Goal: Task Accomplishment & Management: Complete application form

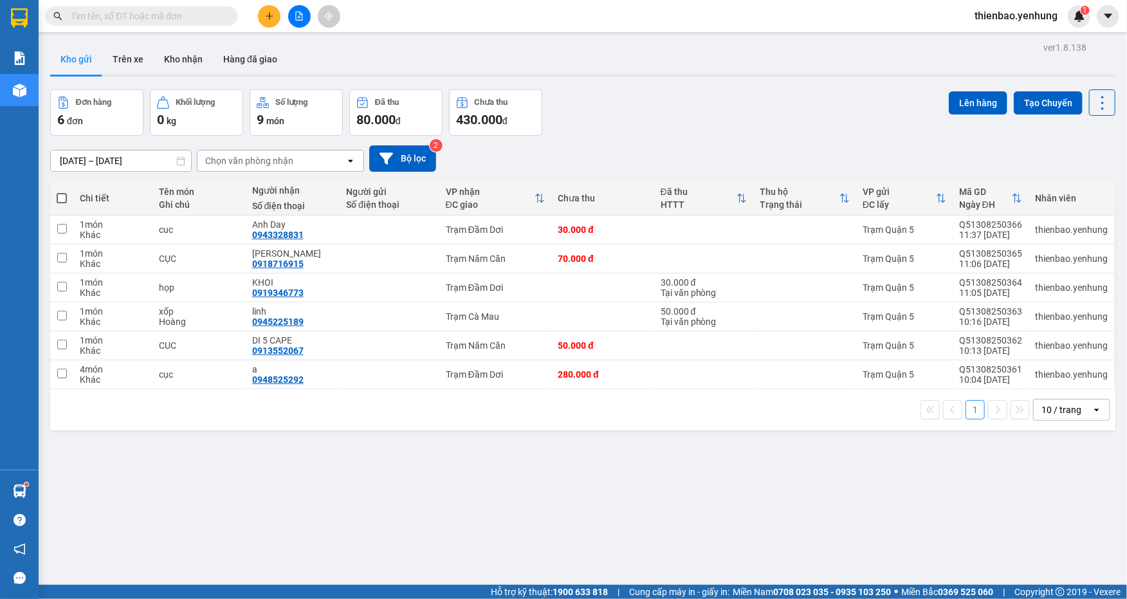
click at [266, 8] on button at bounding box center [269, 16] width 23 height 23
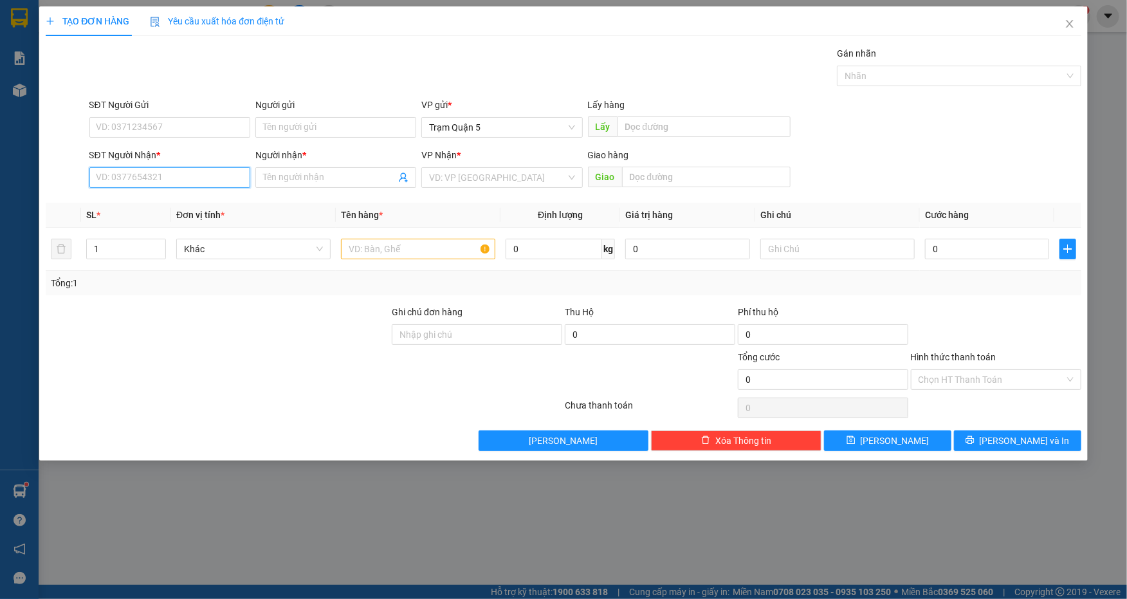
click at [181, 170] on input "SĐT Người Nhận *" at bounding box center [169, 177] width 161 height 21
type input "0943281920"
click at [208, 208] on div "0943281920 - a" at bounding box center [169, 203] width 145 height 14
type input "a"
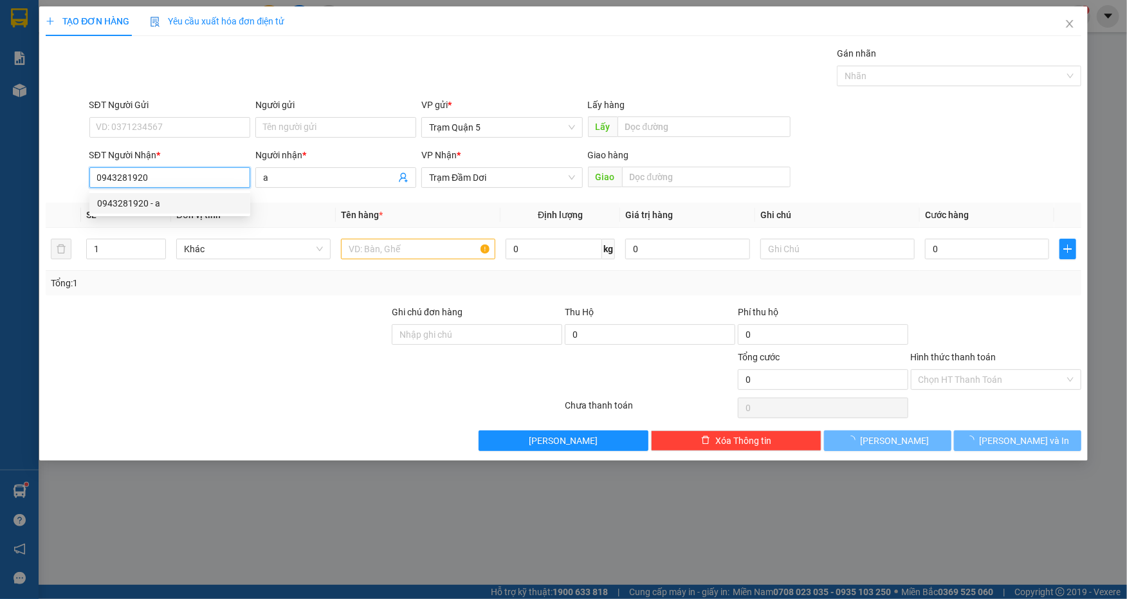
type input "50.000"
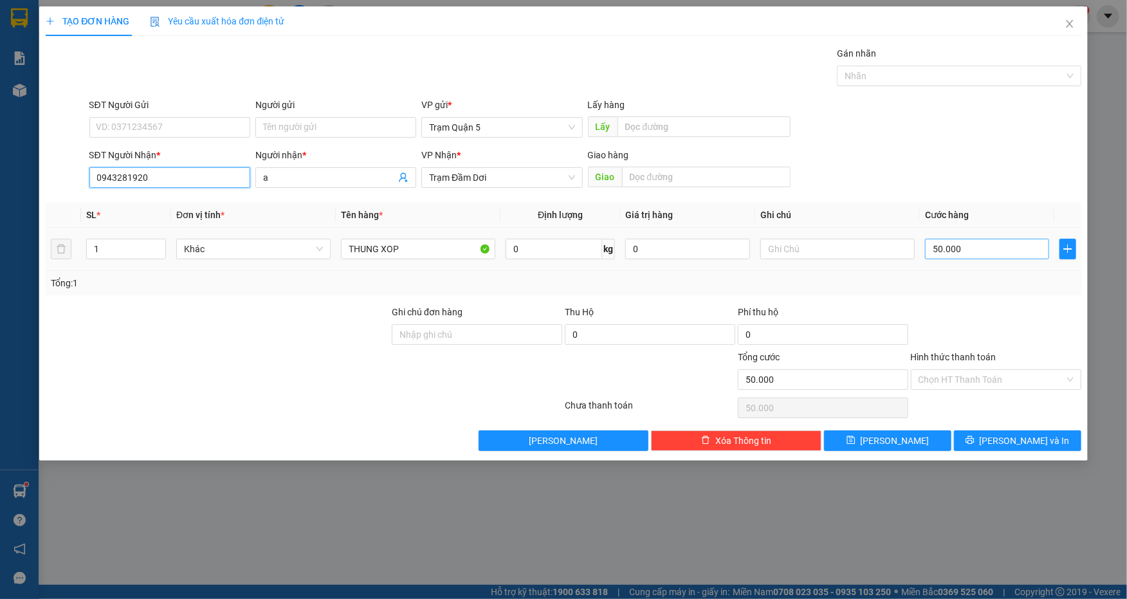
type input "0943281920"
type input "0"
type input "c"
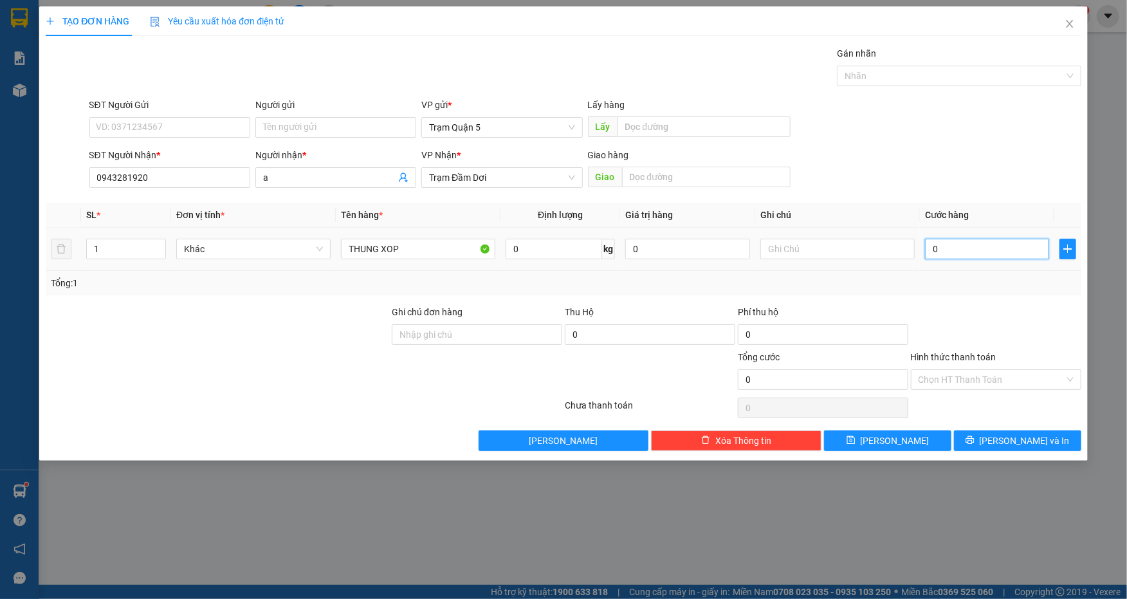
click at [958, 249] on input "0" at bounding box center [987, 249] width 124 height 21
type input "3"
type input "30"
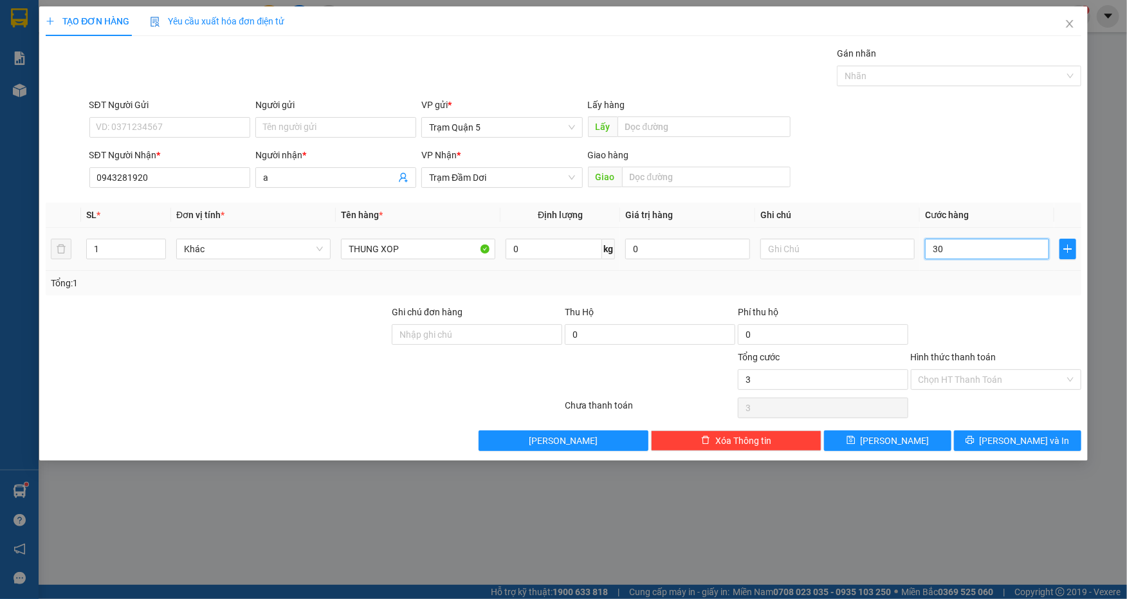
type input "30"
type input "30.000"
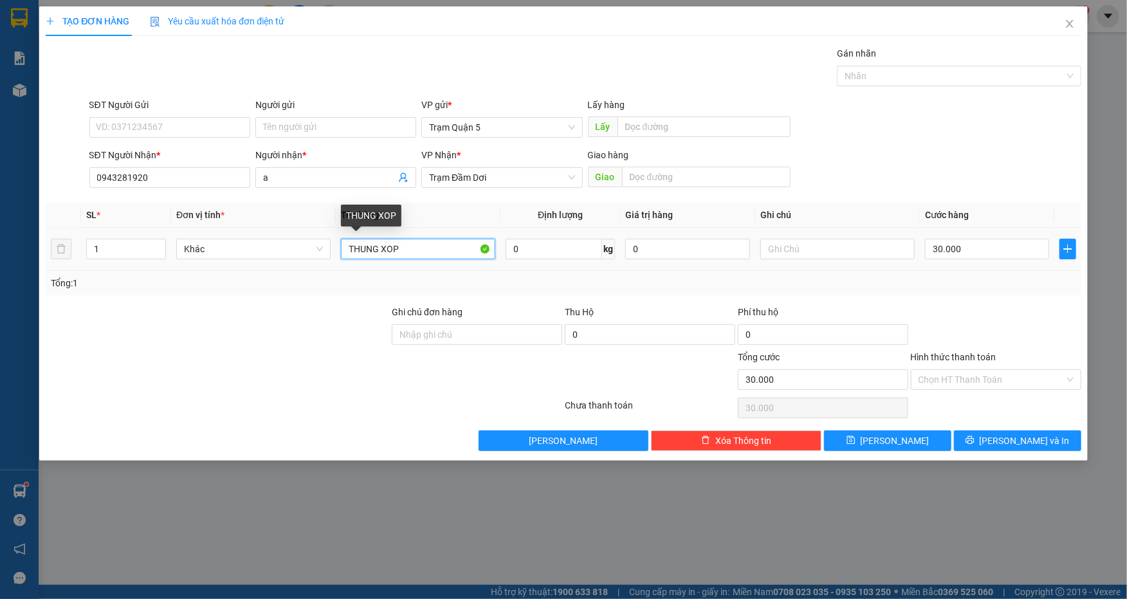
drag, startPoint x: 442, startPoint y: 239, endPoint x: 365, endPoint y: 242, distance: 77.2
click at [365, 242] on input "THUNG XOP" at bounding box center [418, 249] width 154 height 21
click at [412, 250] on input "THUNG XOP" at bounding box center [418, 249] width 154 height 21
drag, startPoint x: 412, startPoint y: 250, endPoint x: 239, endPoint y: 249, distance: 173.6
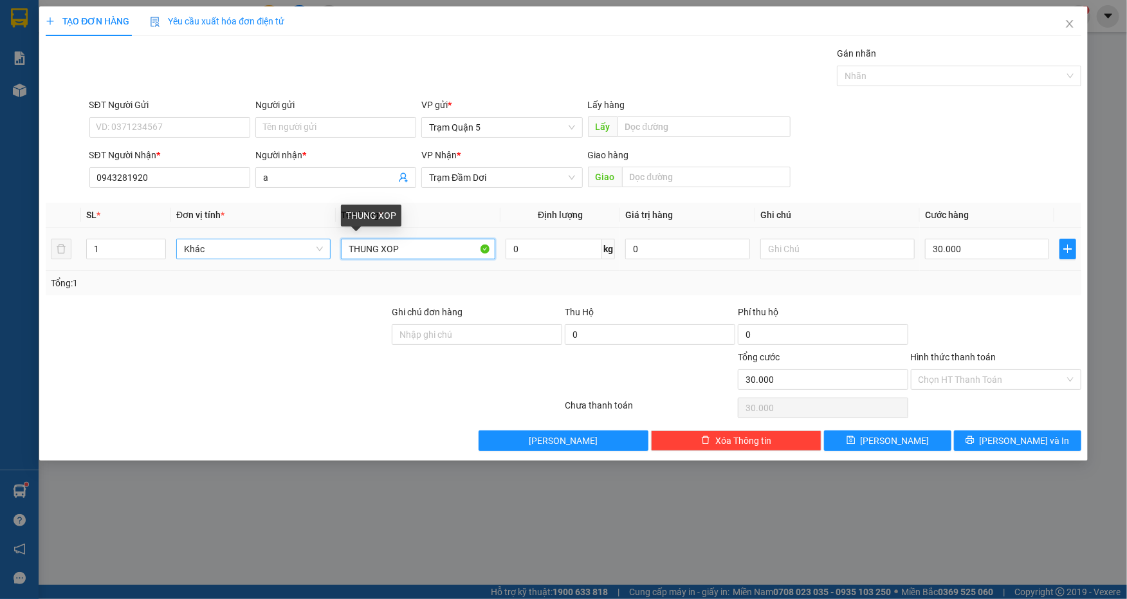
click at [239, 249] on tr "1 Khác THUNG XOP 0 kg 0 30.000" at bounding box center [563, 249] width 1035 height 43
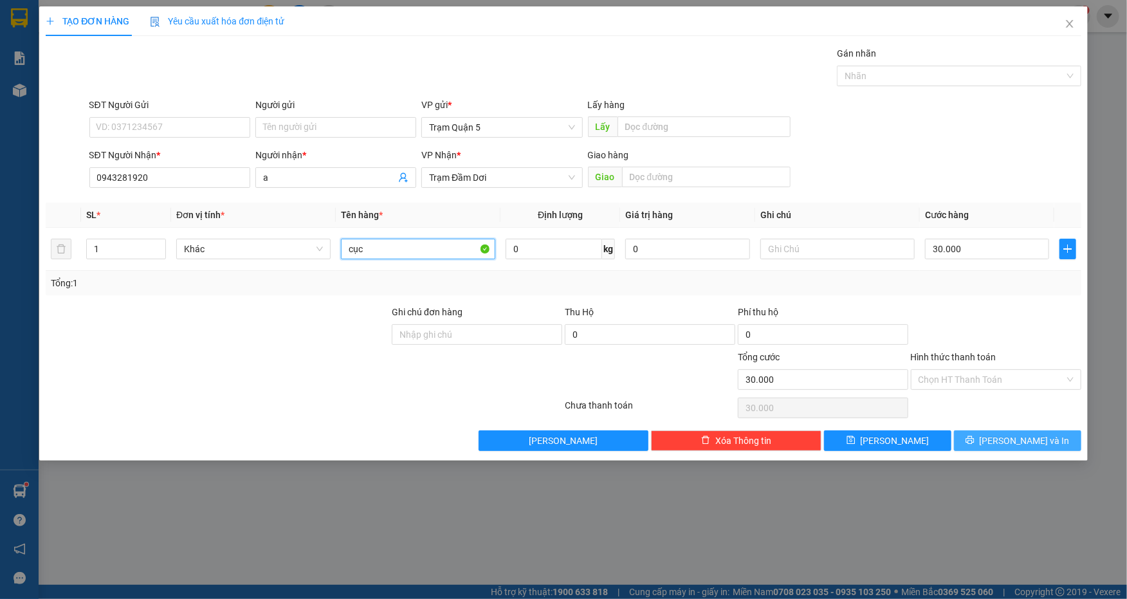
type input "cục"
click at [1044, 433] on button "[PERSON_NAME] và In" at bounding box center [1017, 440] width 127 height 21
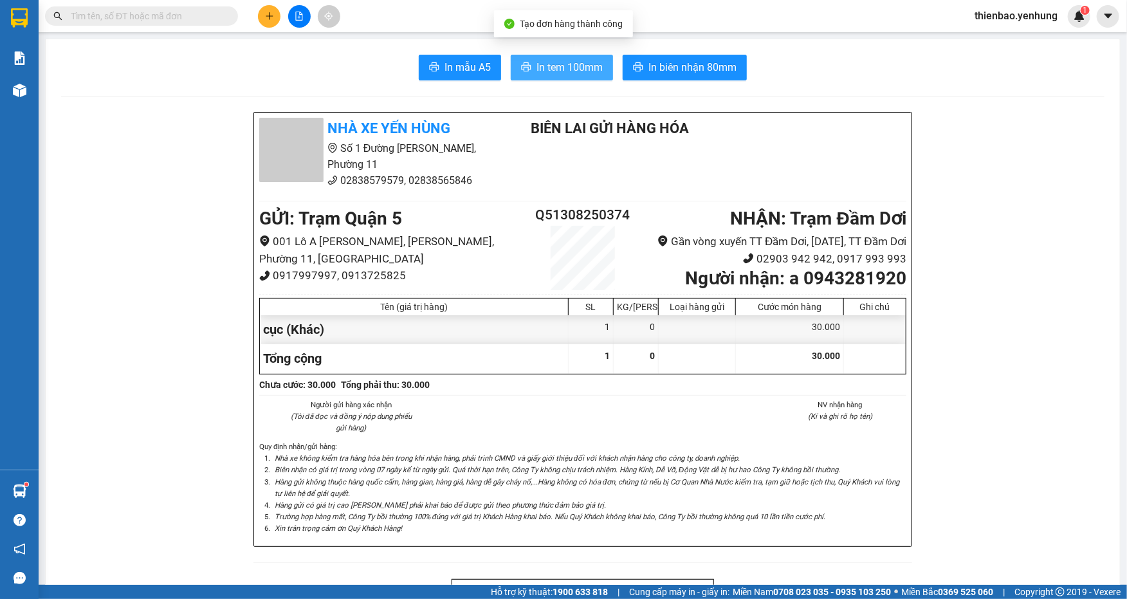
click at [572, 74] on span "In tem 100mm" at bounding box center [569, 67] width 66 height 16
click at [275, 37] on main "In mẫu A5 In tem 100mm In biên nhận 80mm Nhà xe Yến Hùng Số 1 Đường Đặng [GEOGR…" at bounding box center [563, 292] width 1127 height 585
drag, startPoint x: 271, startPoint y: 33, endPoint x: 267, endPoint y: 23, distance: 11.4
click at [271, 30] on section "Kết quả tìm kiếm ( 0 ) Bộ lọc No Data thienbao.yenhung 1 Báo cáo Báo cáo thống …" at bounding box center [563, 299] width 1127 height 599
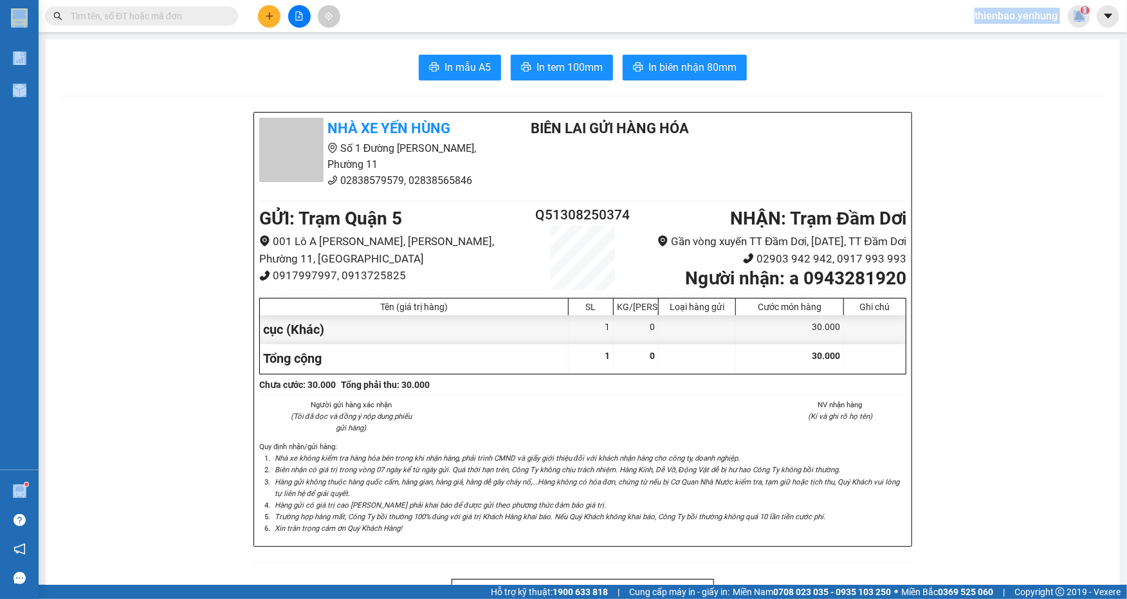
click at [268, 23] on button at bounding box center [269, 16] width 23 height 23
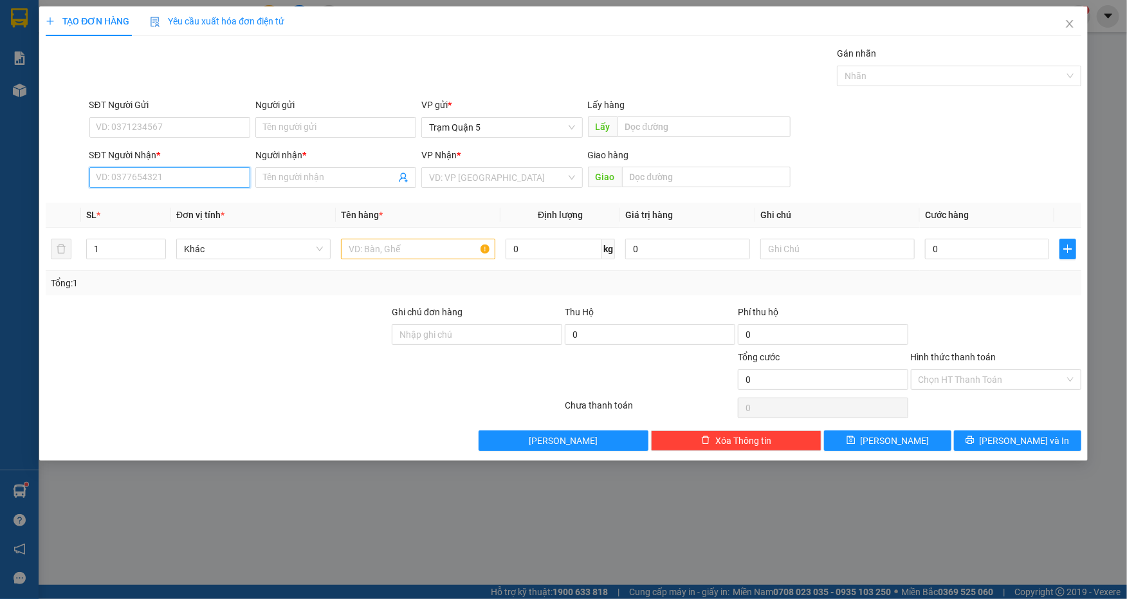
click at [197, 171] on input "SĐT Người Nhận *" at bounding box center [169, 177] width 161 height 21
type input "0919899600"
drag, startPoint x: 338, startPoint y: 188, endPoint x: 331, endPoint y: 180, distance: 10.9
click at [338, 188] on div "Người nhận * Tên người nhận" at bounding box center [335, 170] width 161 height 45
click at [331, 180] on input "Người nhận *" at bounding box center [329, 177] width 132 height 14
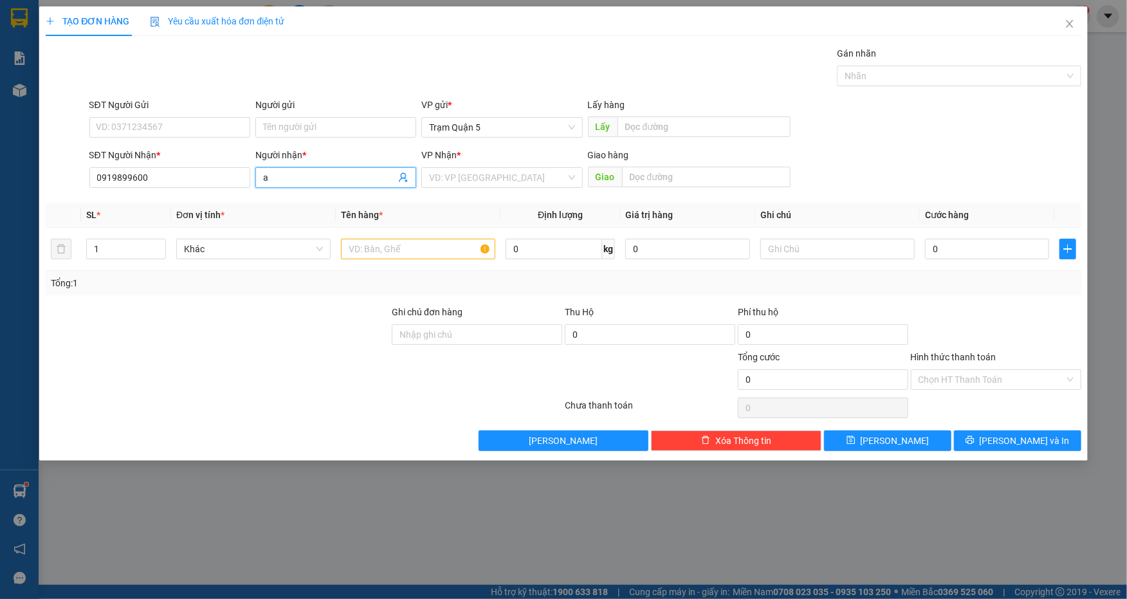
type input "a"
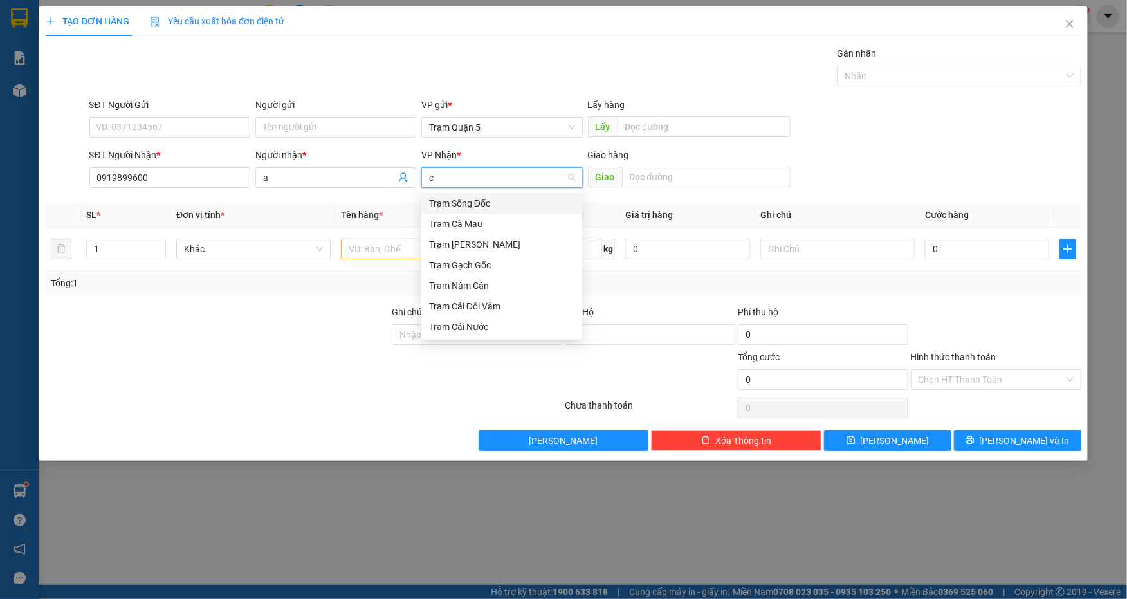
type input "ca"
click at [517, 196] on div "Trạm Cà Mau" at bounding box center [501, 203] width 145 height 14
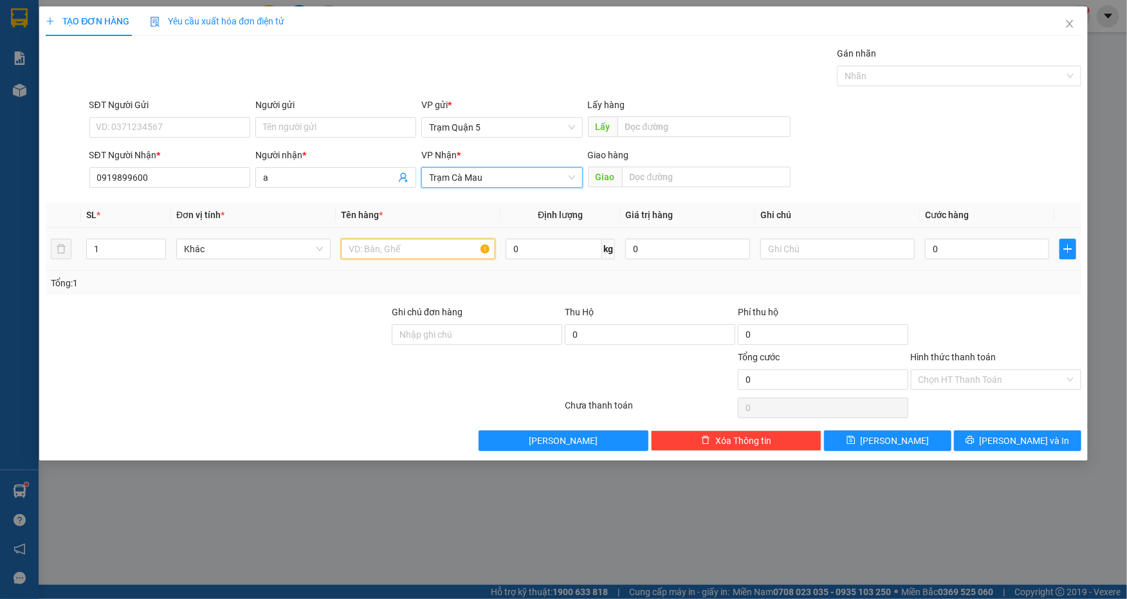
click at [451, 245] on input "text" at bounding box center [418, 249] width 154 height 21
type input "cục máy"
click at [990, 231] on td "0" at bounding box center [987, 249] width 134 height 43
click at [1010, 258] on div "0" at bounding box center [987, 249] width 124 height 26
click at [1008, 255] on input "0" at bounding box center [987, 249] width 124 height 21
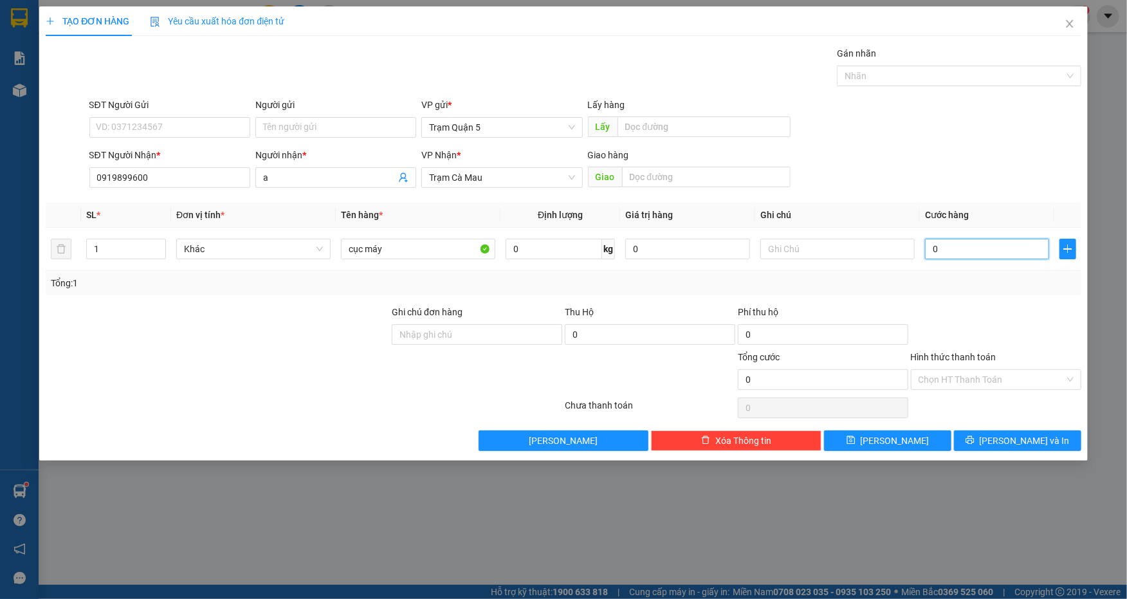
type input "1"
type input "15"
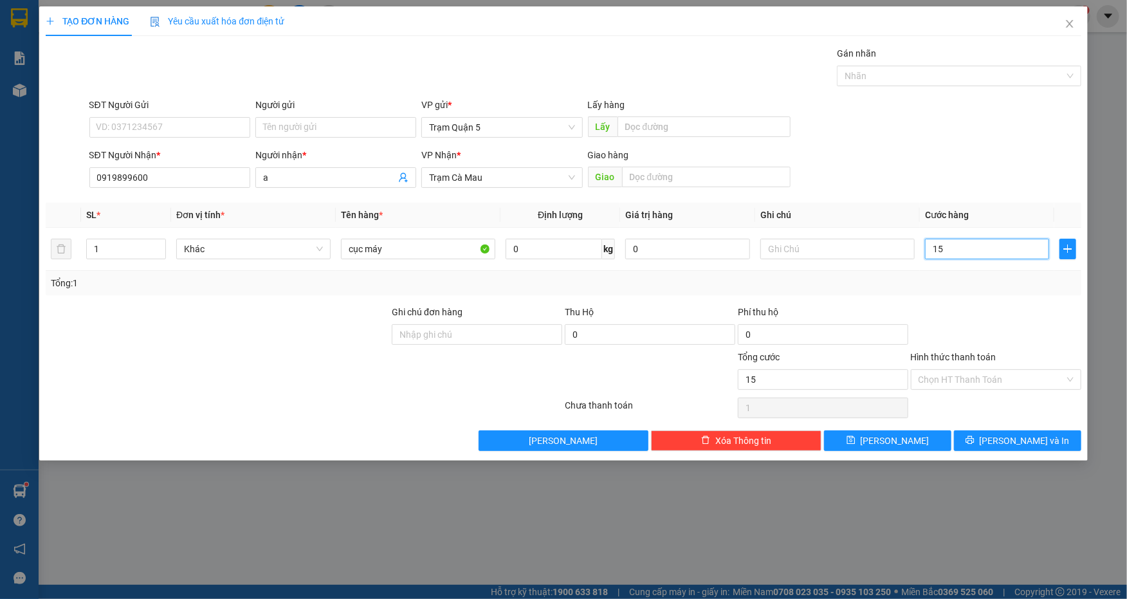
type input "15"
type input "150"
type input "150.000"
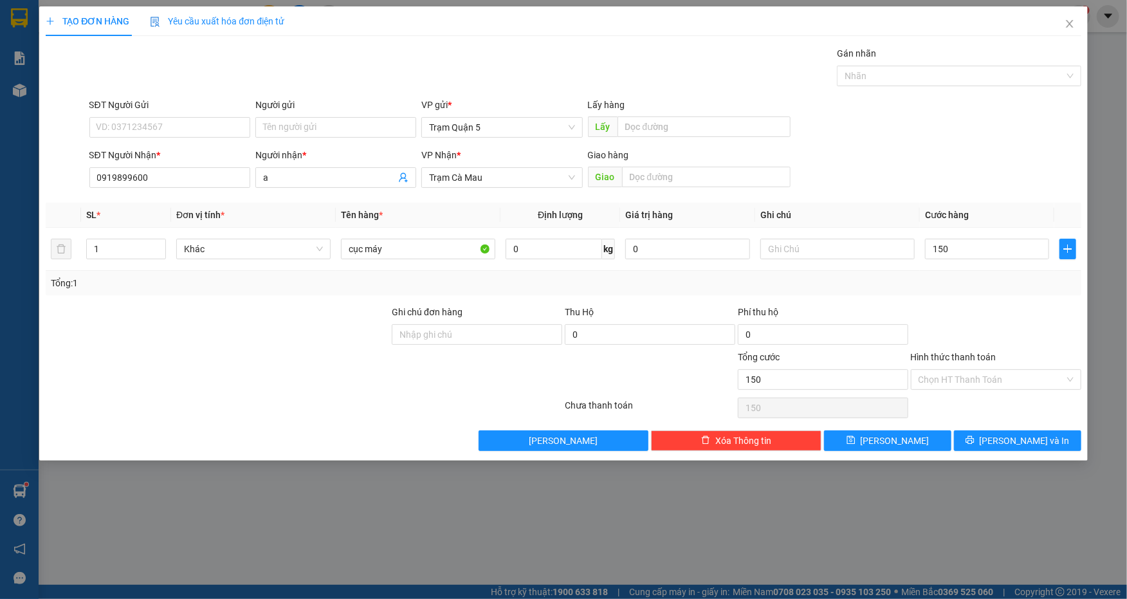
type input "150.000"
click at [1042, 284] on div "Tổng: 1" at bounding box center [563, 283] width 1024 height 14
click at [1004, 446] on button "[PERSON_NAME] và In" at bounding box center [1017, 440] width 127 height 21
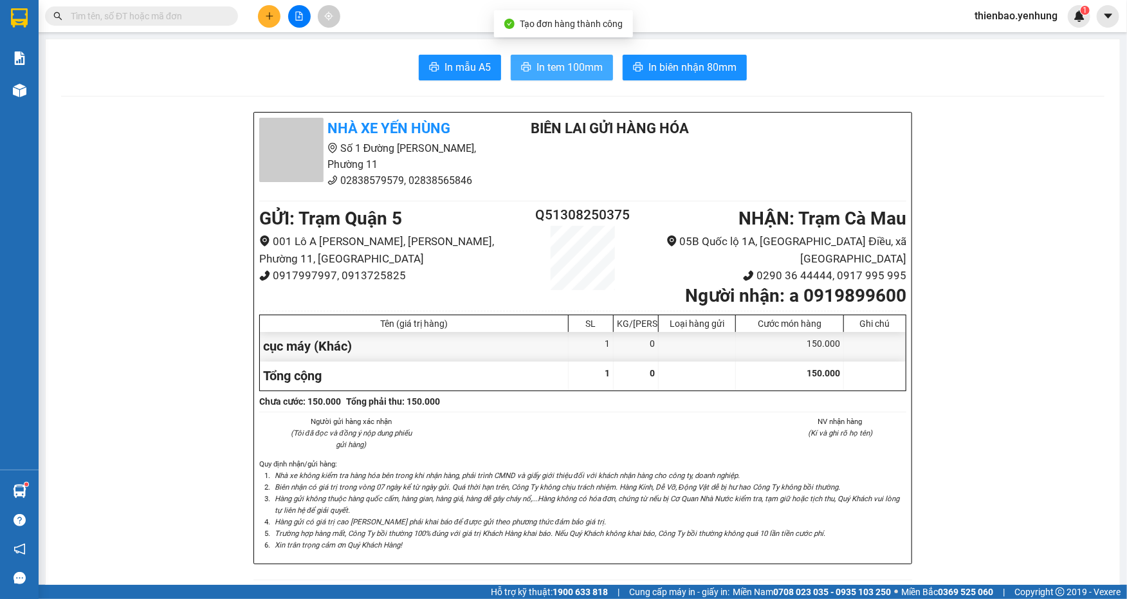
click at [565, 76] on button "In tem 100mm" at bounding box center [562, 68] width 102 height 26
click at [255, 24] on div at bounding box center [299, 16] width 96 height 23
click at [265, 19] on icon "plus" at bounding box center [269, 16] width 9 height 9
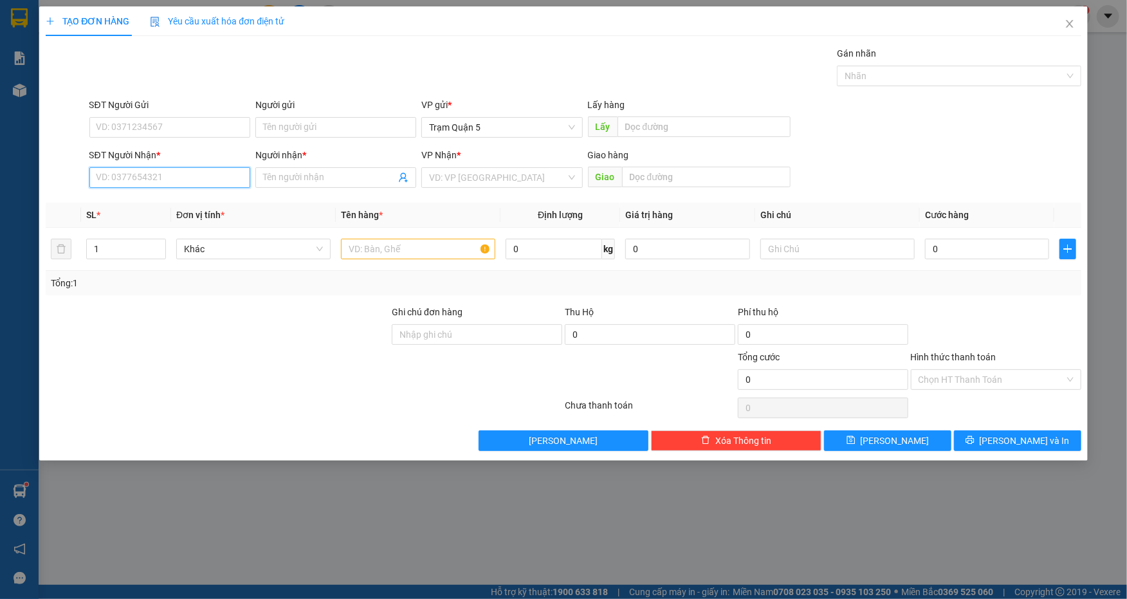
click at [179, 167] on input "SĐT Người Nhận *" at bounding box center [169, 177] width 161 height 21
click at [196, 176] on input "0825719197" at bounding box center [169, 177] width 161 height 21
type input "0825719197"
click at [300, 186] on span at bounding box center [335, 177] width 161 height 21
type input "a"
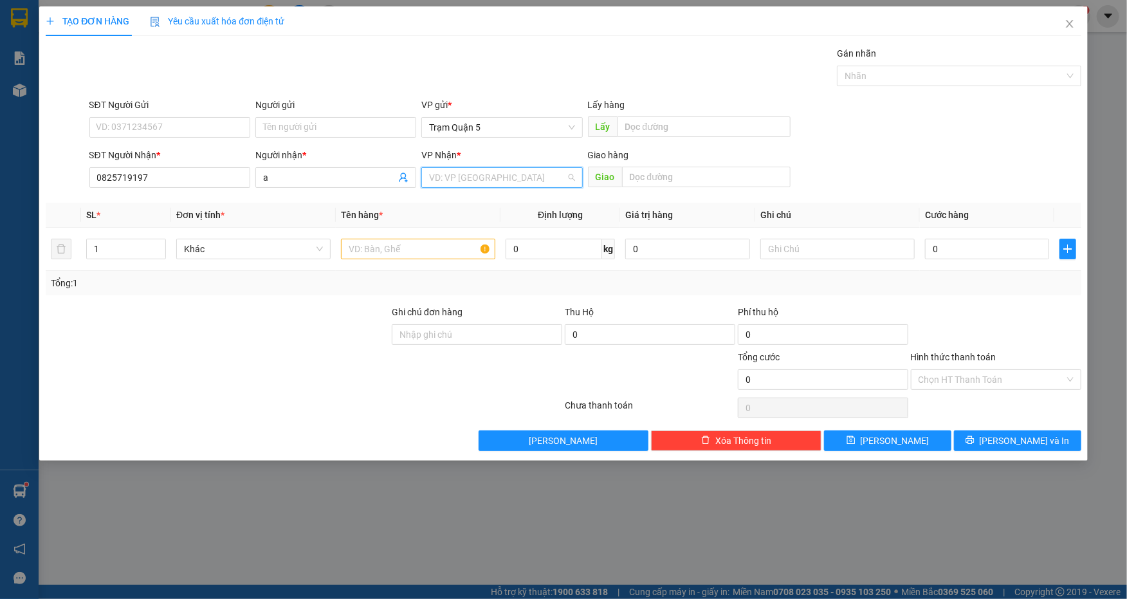
click at [482, 172] on input "search" at bounding box center [497, 177] width 136 height 19
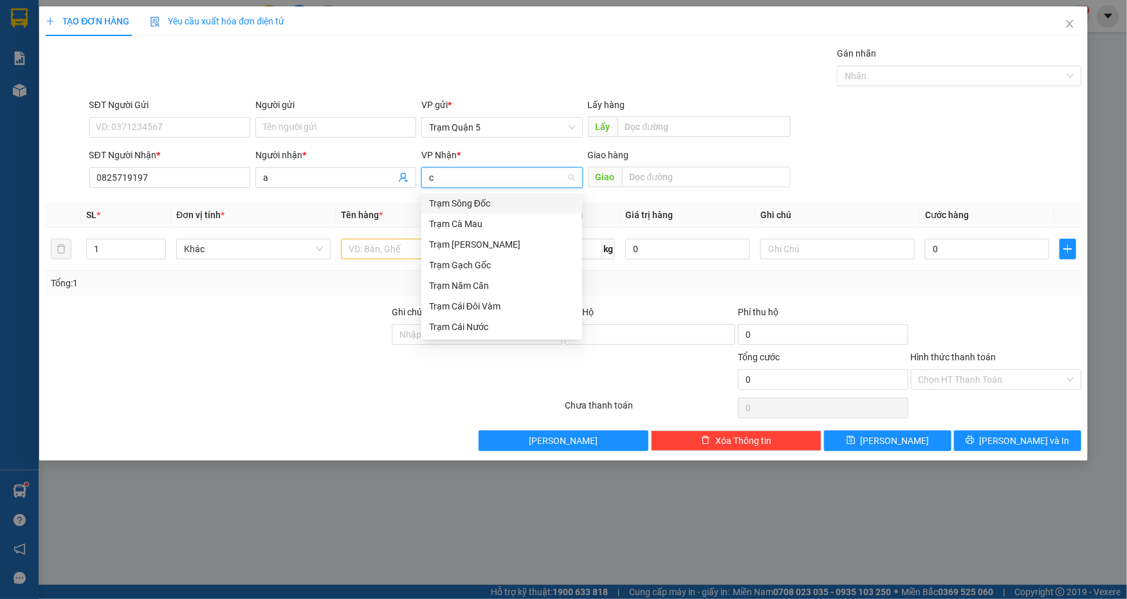
type input "cà"
click at [458, 193] on div "Trạm Cà Mau" at bounding box center [501, 203] width 161 height 21
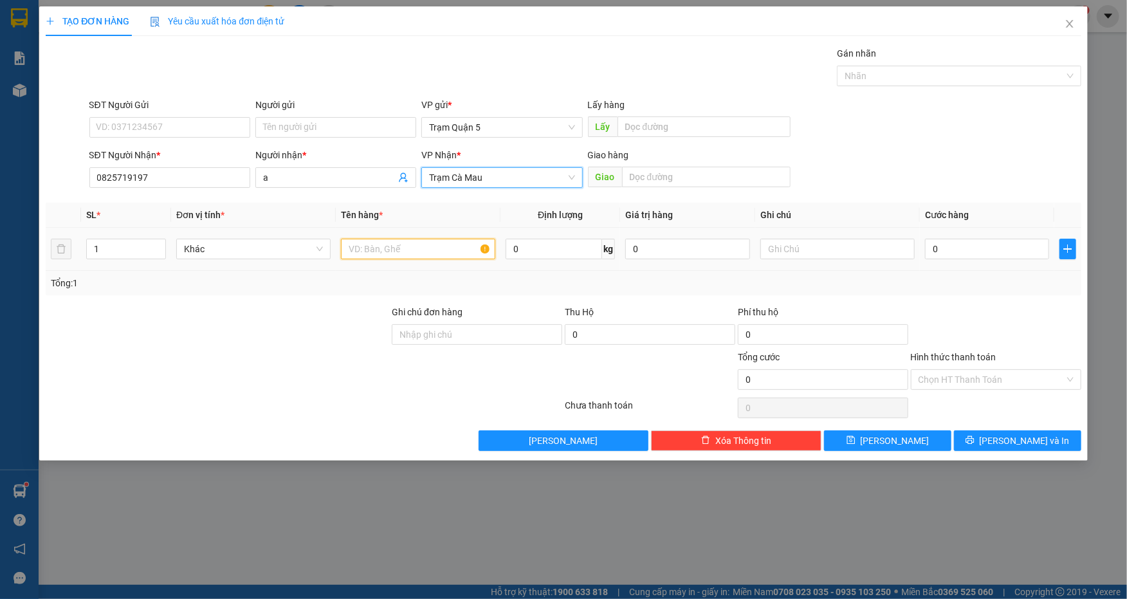
click at [447, 242] on input "text" at bounding box center [418, 249] width 154 height 21
type input "thùng xốp"
click at [964, 257] on input "0" at bounding box center [987, 249] width 124 height 21
click at [550, 168] on span "Trạm Cà Mau" at bounding box center [501, 177] width 145 height 19
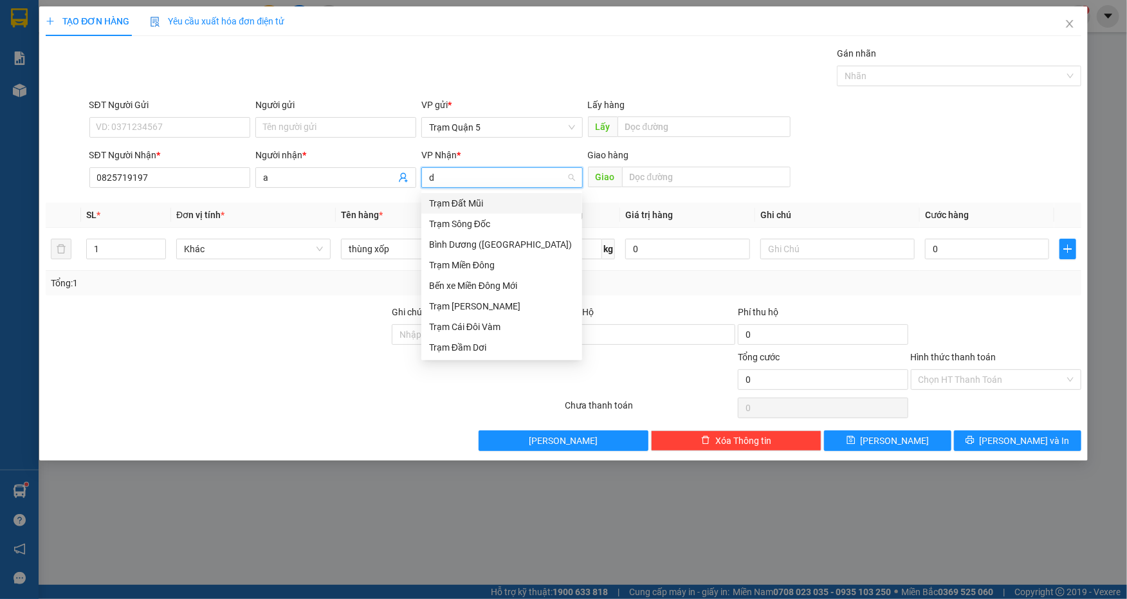
type input "da"
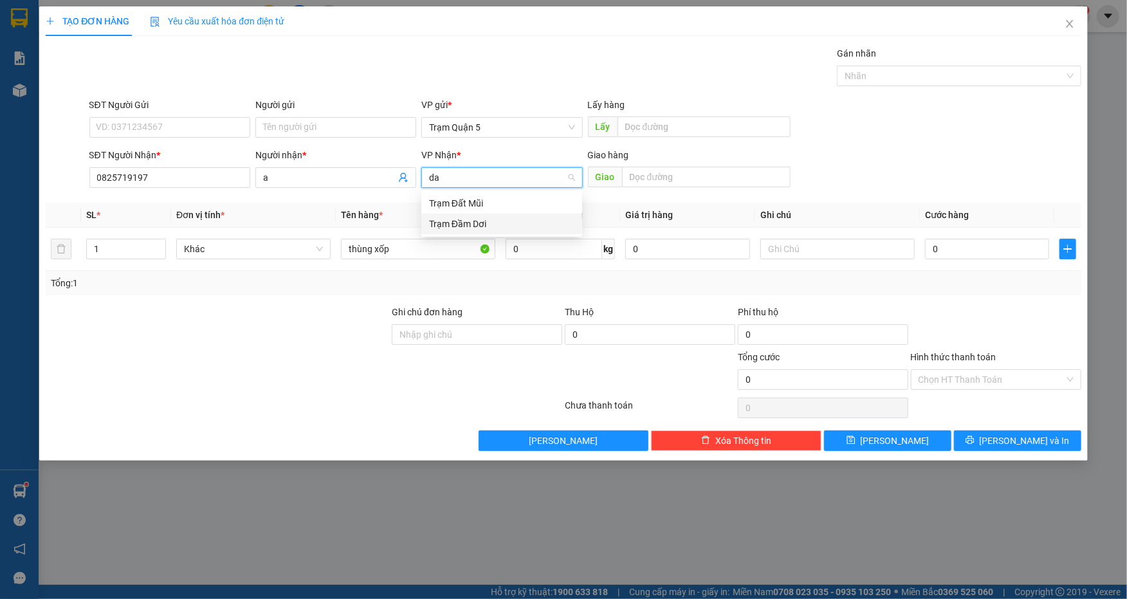
click at [501, 226] on div "Trạm Đầm Dơi" at bounding box center [501, 224] width 145 height 14
click at [844, 161] on div "SĐT Người Nhận * 0825719197 Người nhận * a VP Nhận * Trạm Đầm Dơi Trạm Đầm Dơi …" at bounding box center [585, 170] width 997 height 45
click at [932, 242] on input "0" at bounding box center [987, 249] width 124 height 21
type input "2"
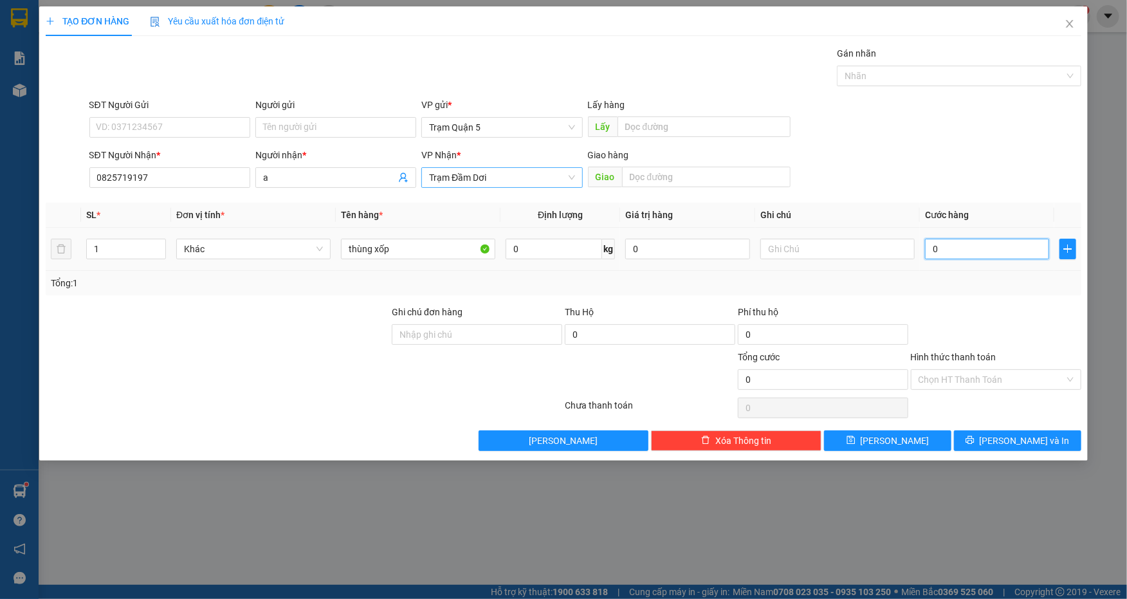
type input "2"
type input "25"
type input "250"
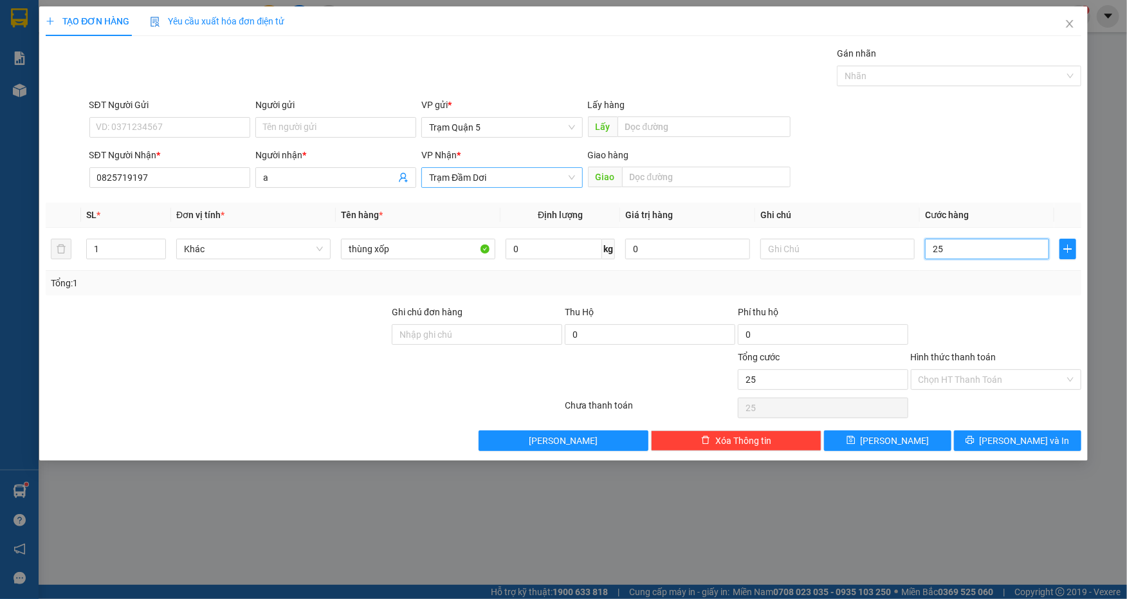
type input "250"
type input "250.000"
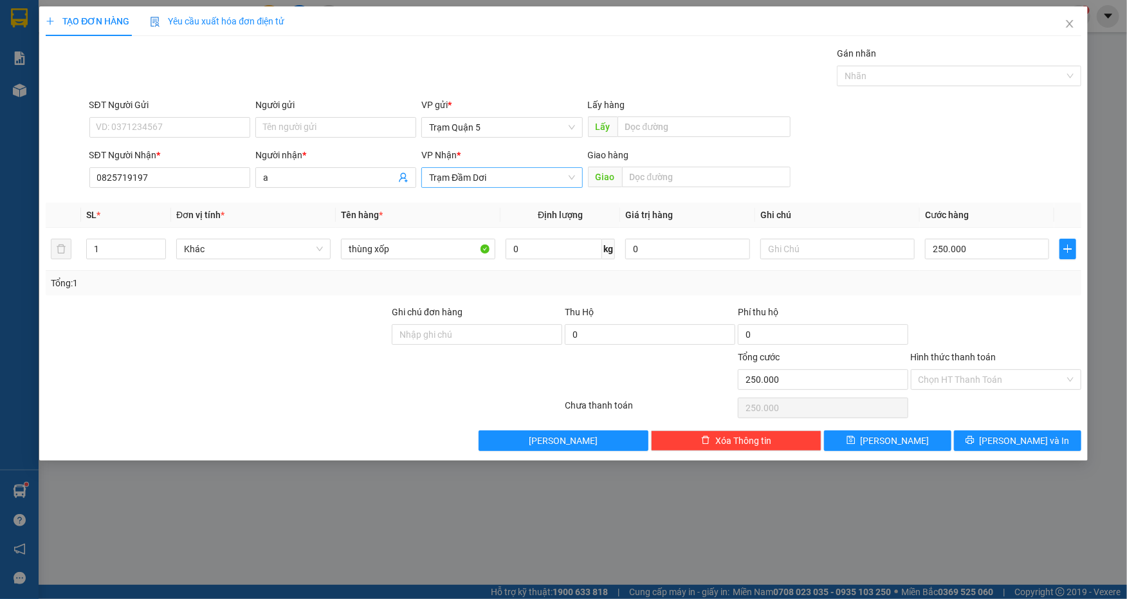
click at [949, 285] on div "Tổng: 1" at bounding box center [563, 283] width 1024 height 14
click at [998, 434] on button "[PERSON_NAME] và In" at bounding box center [1017, 440] width 127 height 21
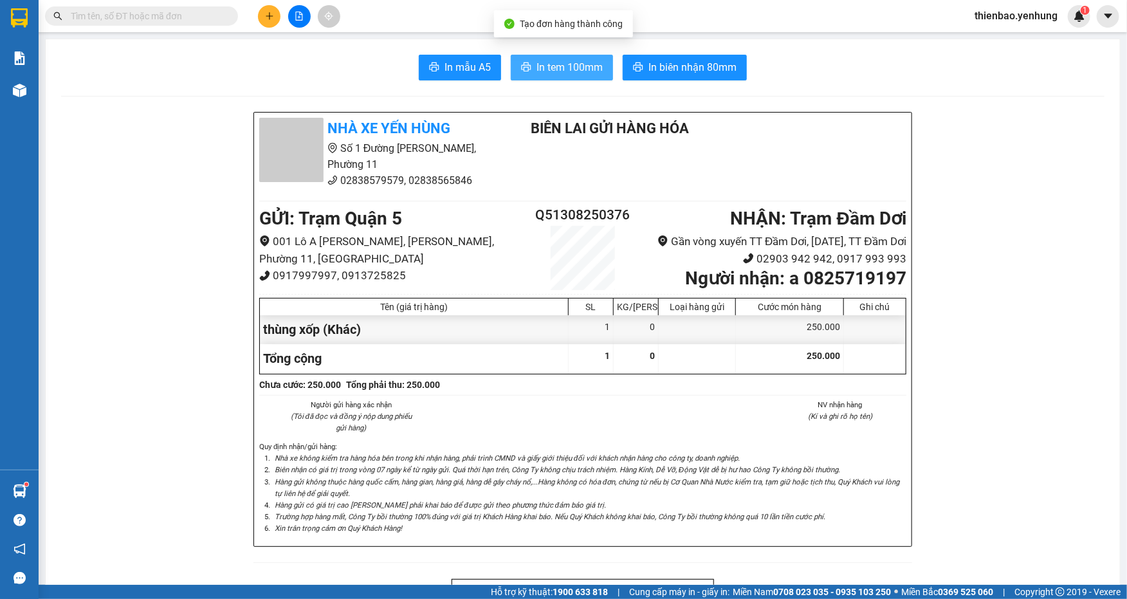
click at [554, 70] on span "In tem 100mm" at bounding box center [569, 67] width 66 height 16
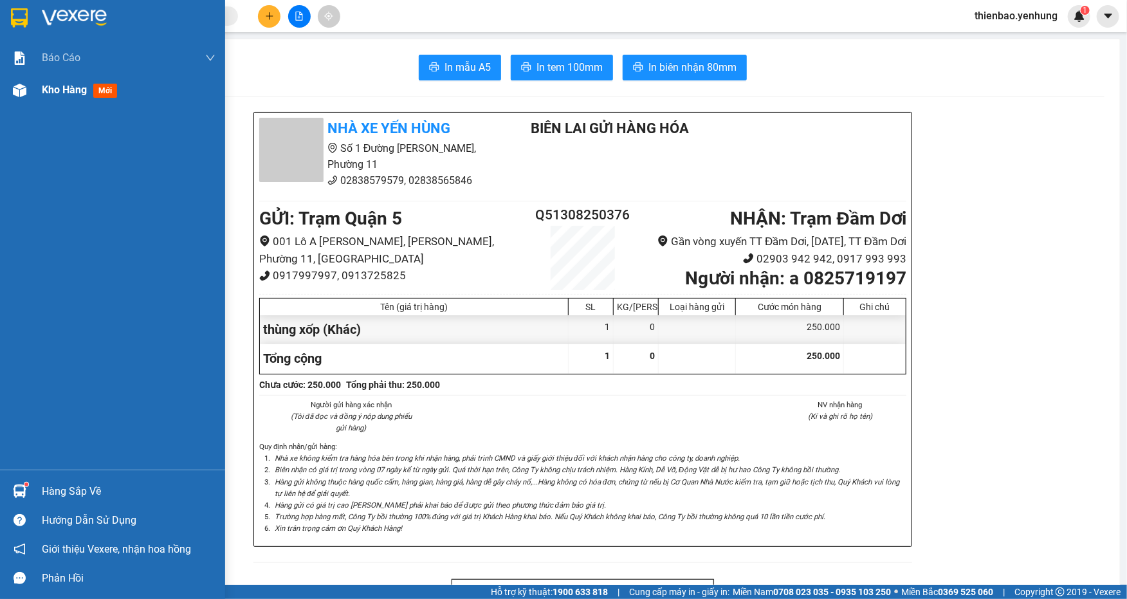
click at [62, 89] on span "Kho hàng" at bounding box center [64, 90] width 45 height 12
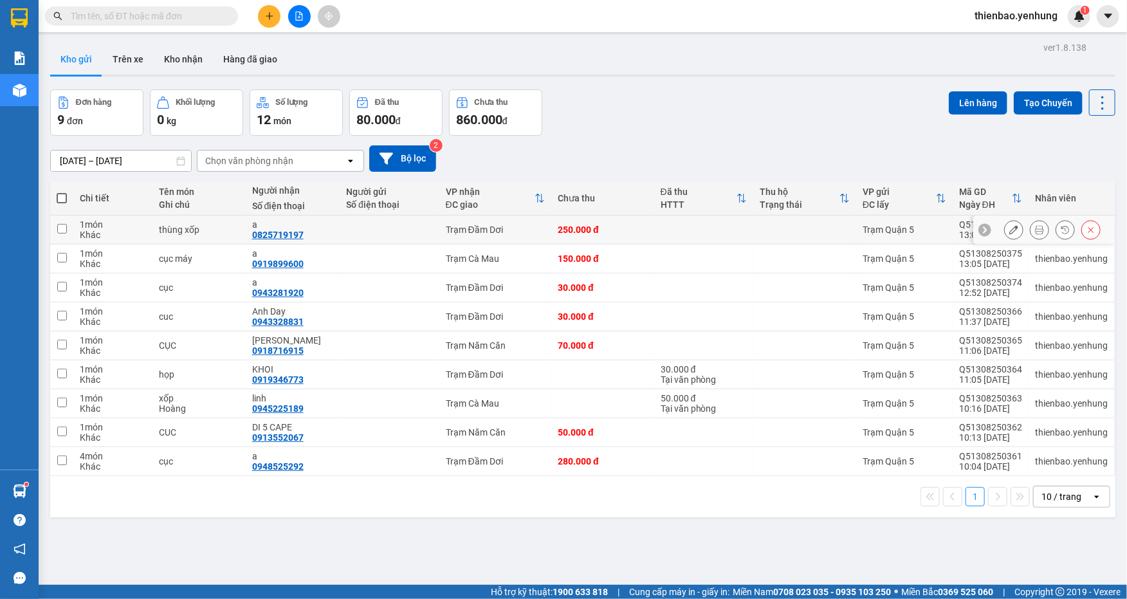
click at [1010, 233] on button at bounding box center [1013, 230] width 18 height 23
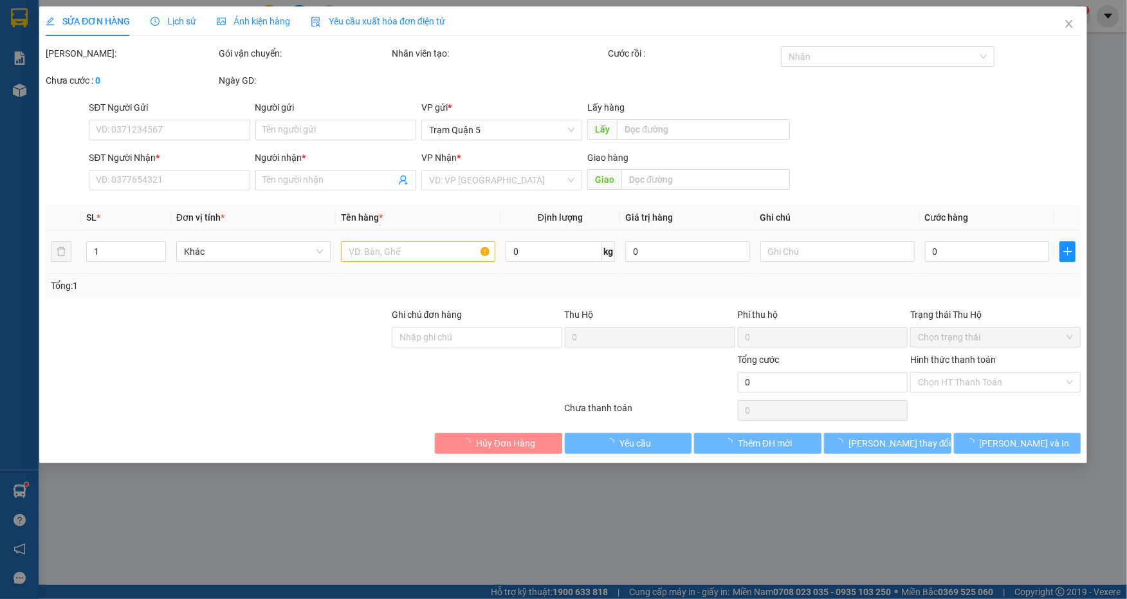
type input "0825719197"
type input "a"
type input "250.000"
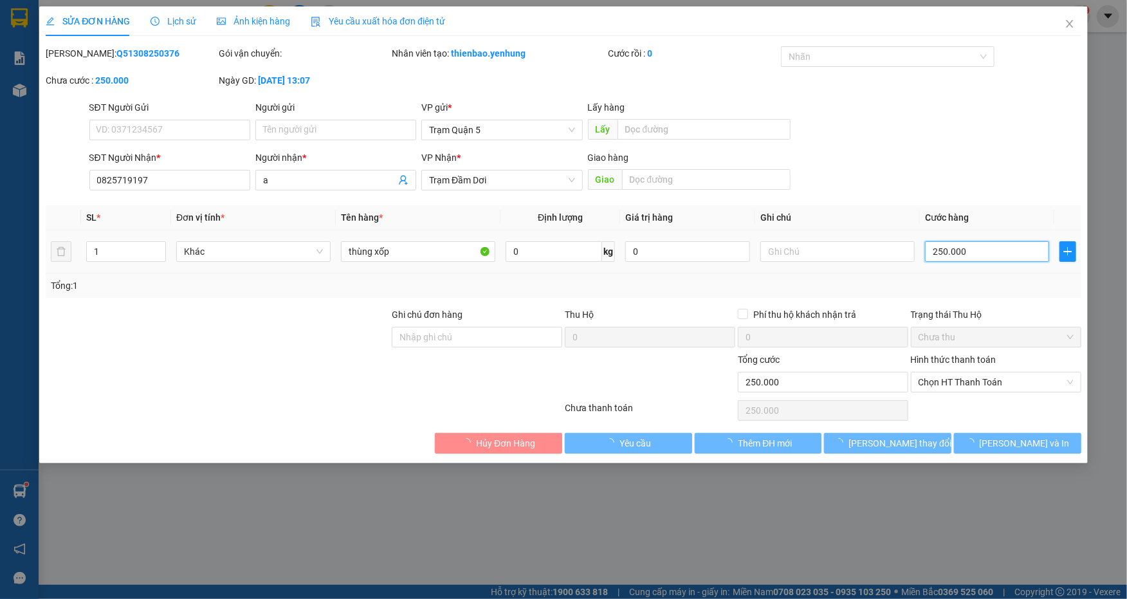
click at [939, 252] on input "250.000" at bounding box center [987, 251] width 124 height 21
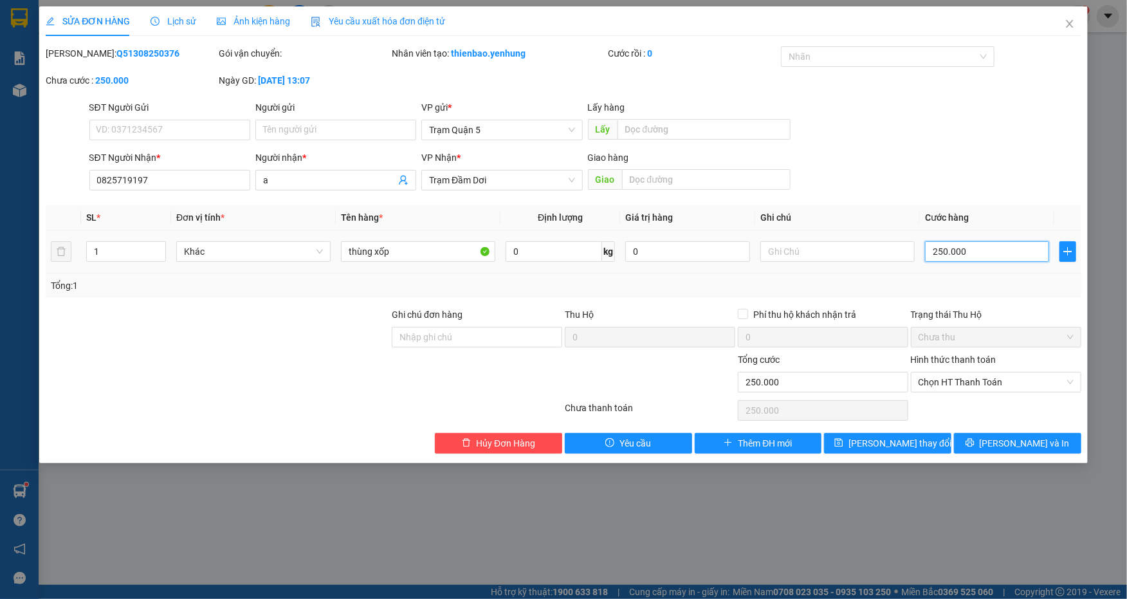
type input "2"
type input "20"
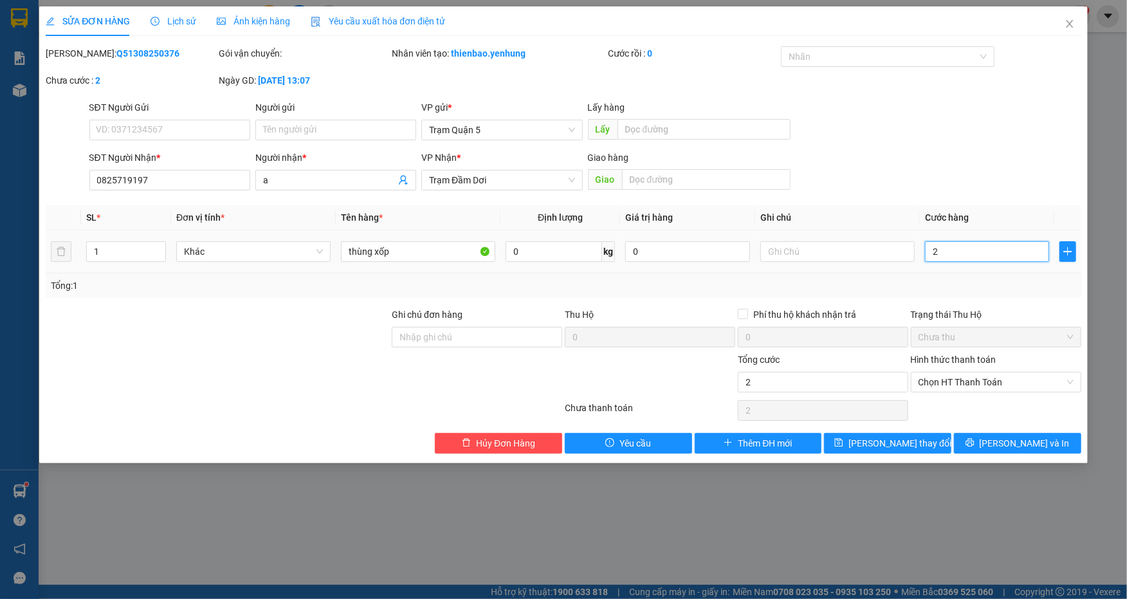
type input "20"
type input "200"
type input "200.000"
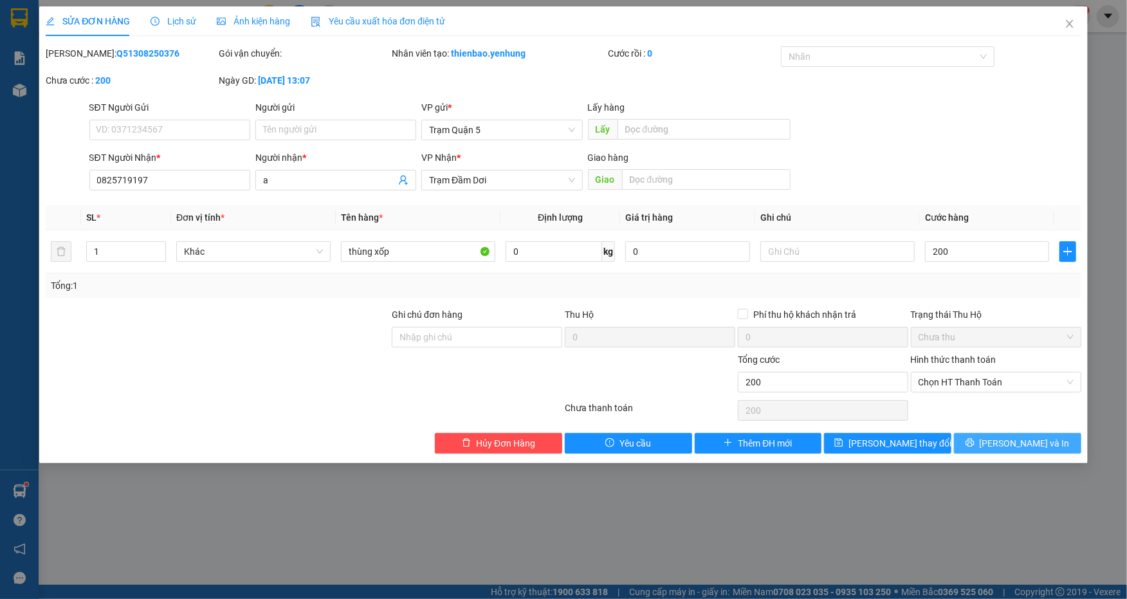
type input "200.000"
click at [1058, 437] on button "[PERSON_NAME] và In" at bounding box center [1017, 443] width 127 height 21
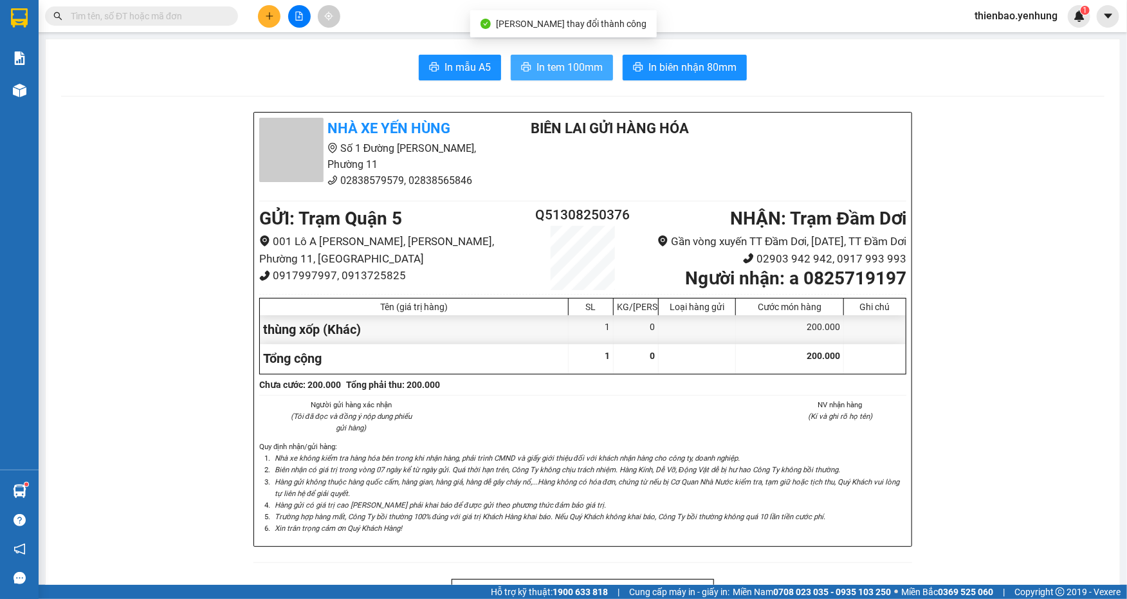
click at [584, 59] on span "In tem 100mm" at bounding box center [569, 67] width 66 height 16
